Goal: Information Seeking & Learning: Check status

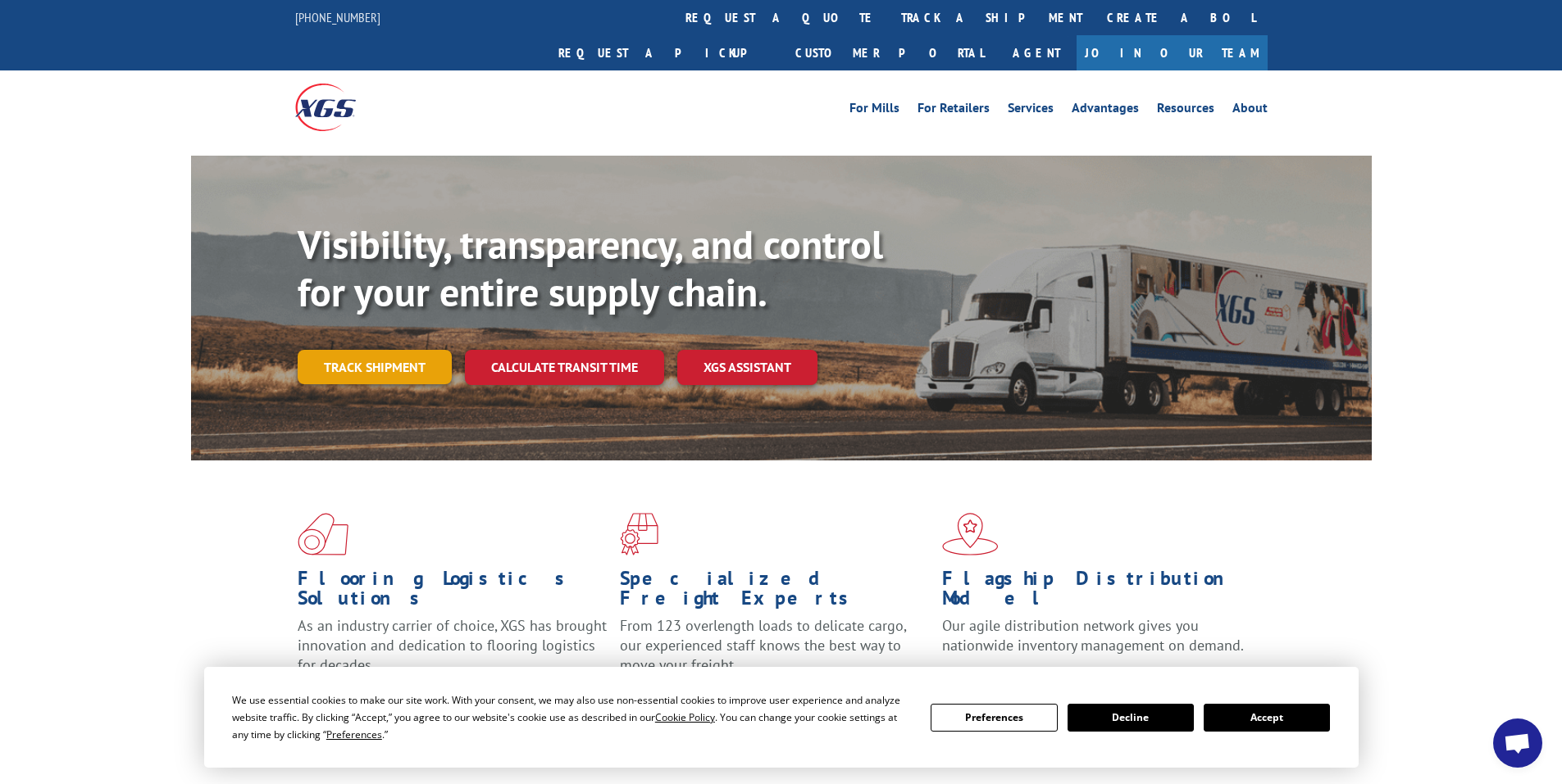
click at [374, 350] on link "Track shipment" at bounding box center [374, 366] width 154 height 34
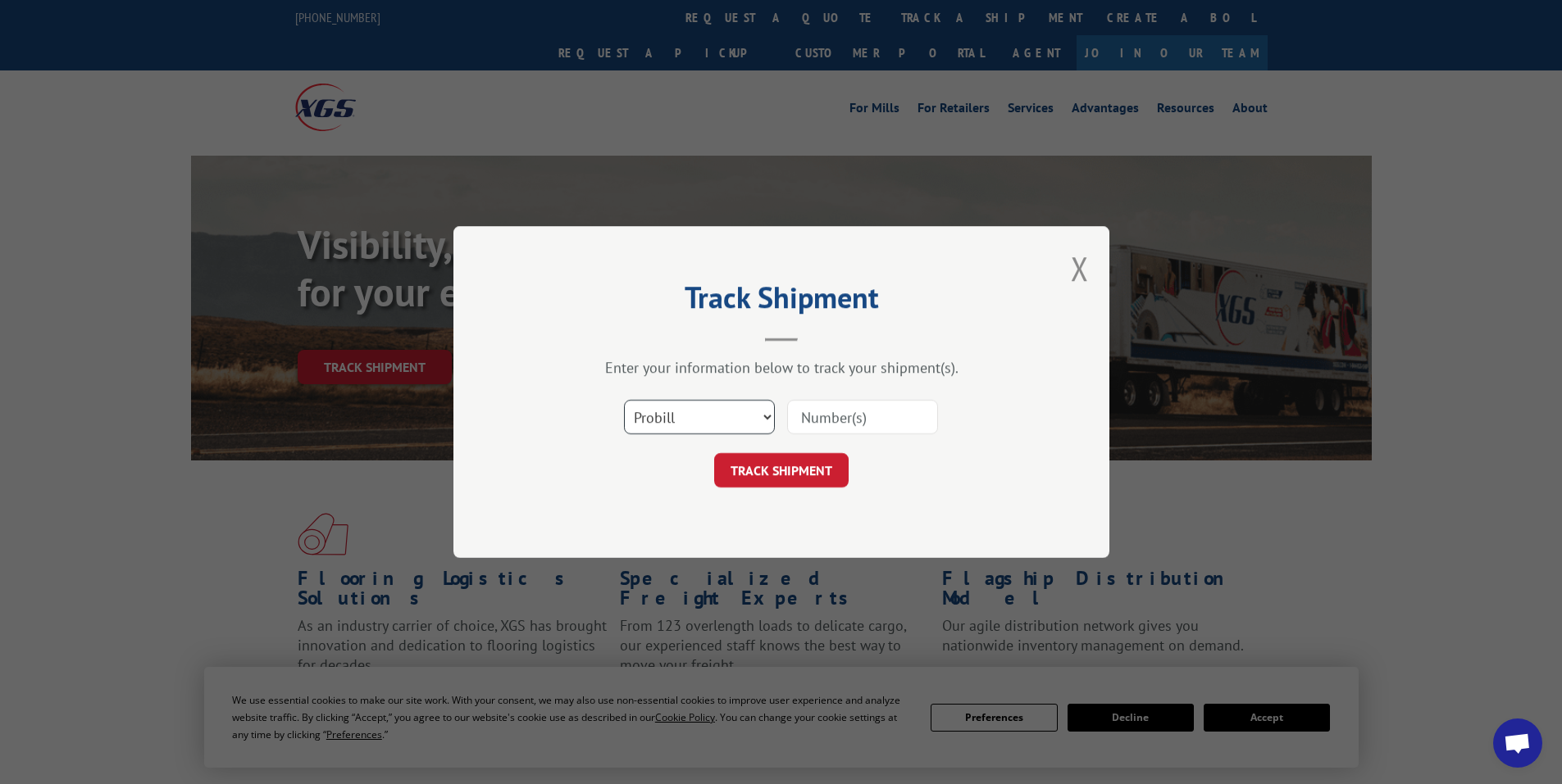
click at [717, 419] on select "Select category... Probill BOL PO" at bounding box center [700, 417] width 151 height 34
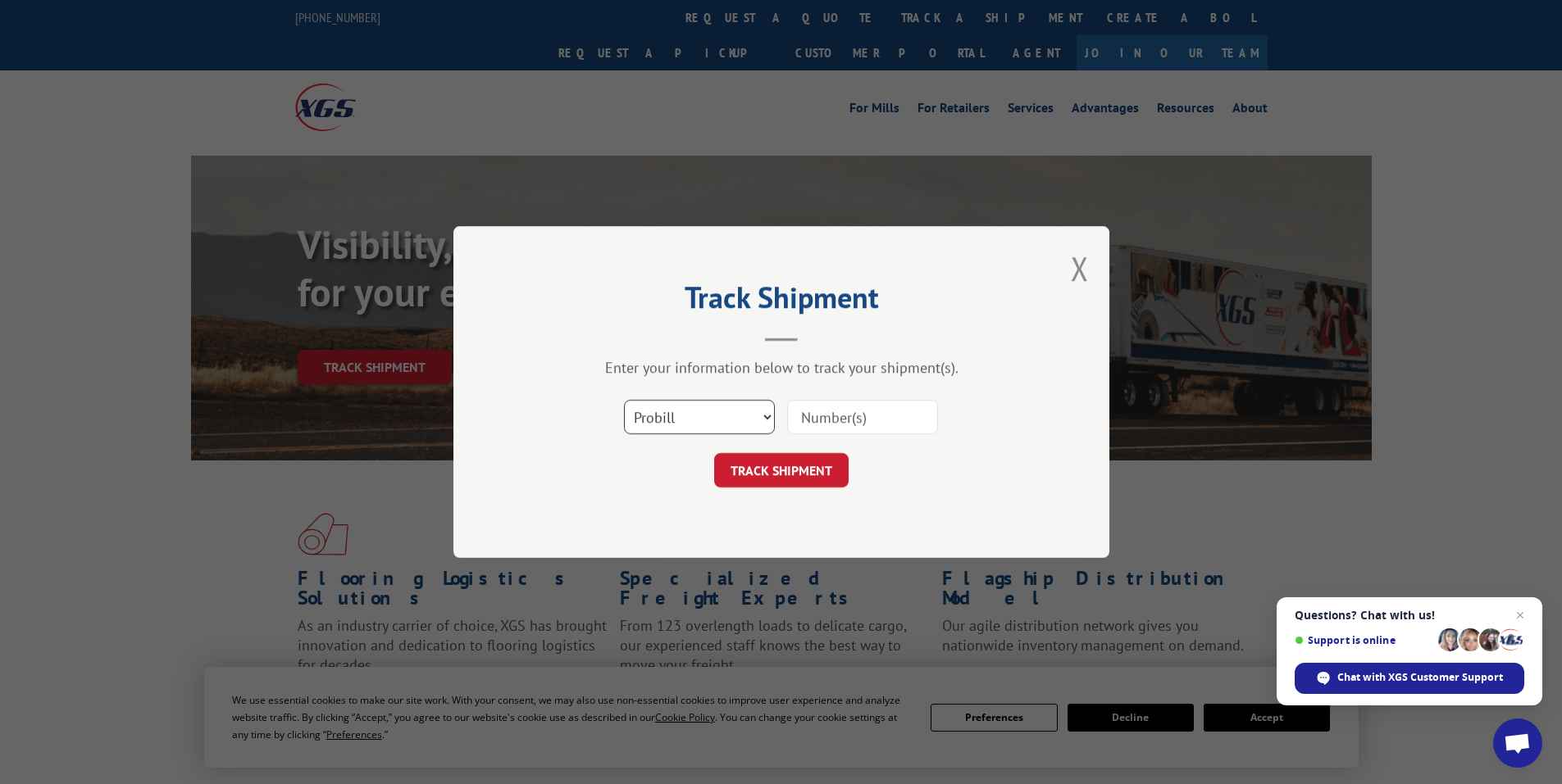
select select "bol"
click at [624, 400] on select "Select category... Probill BOL PO" at bounding box center [700, 417] width 151 height 34
click at [829, 411] on input at bounding box center [862, 417] width 151 height 34
paste input "5199404"
type input "5199404"
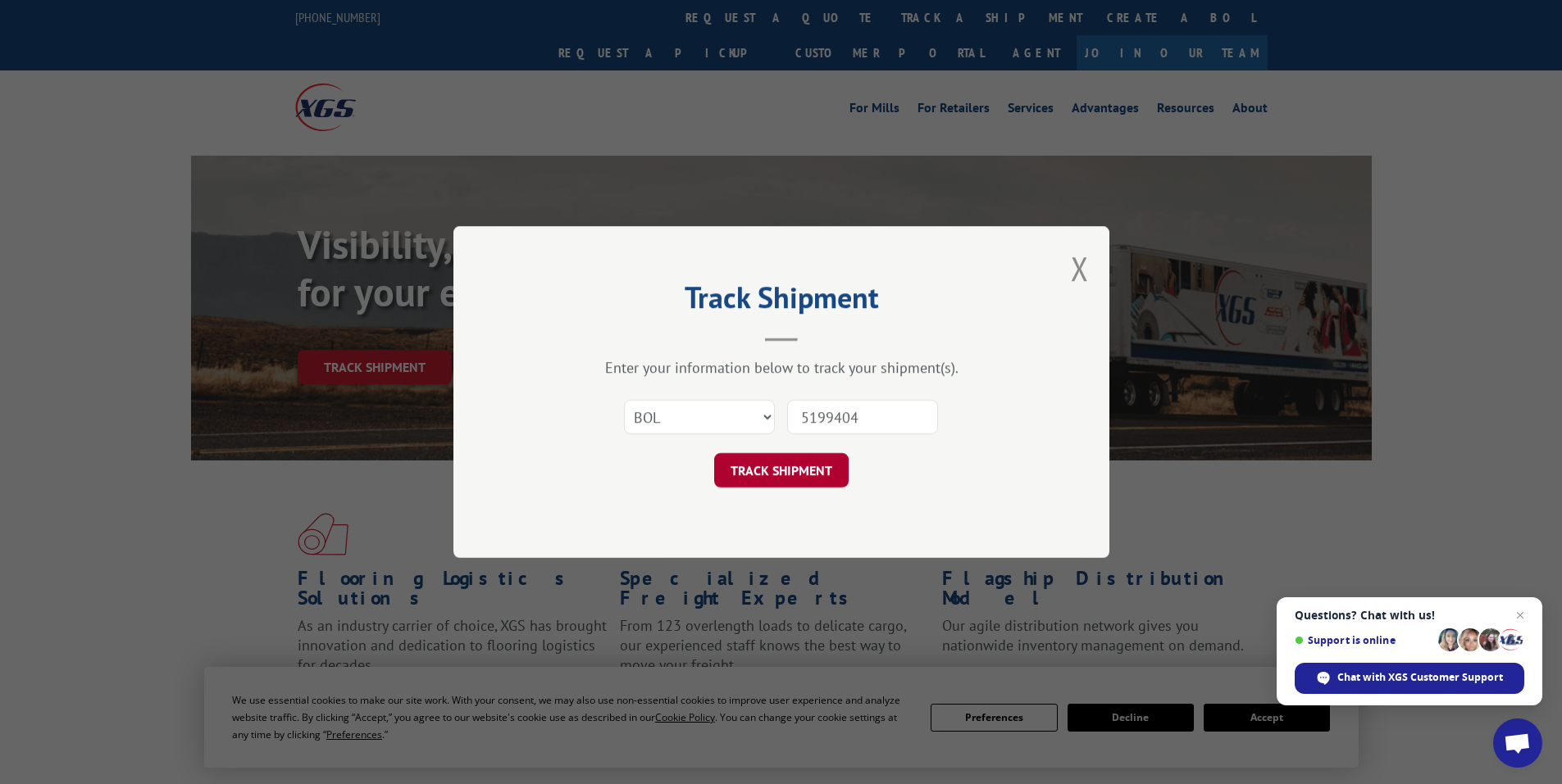
click at [793, 473] on button "TRACK SHIPMENT" at bounding box center [781, 470] width 135 height 34
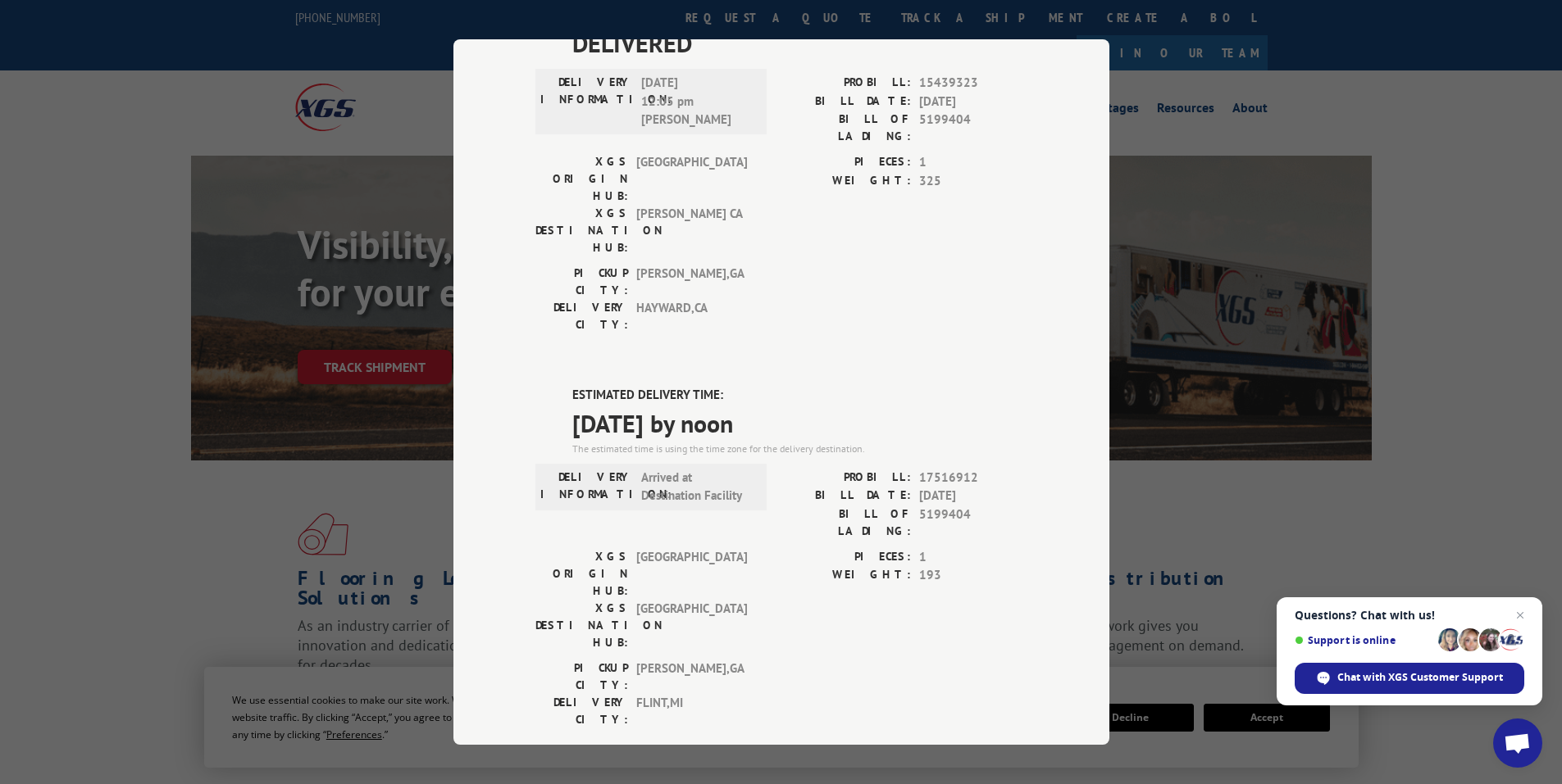
scroll to position [148, 0]
